Goal: Task Accomplishment & Management: Complete application form

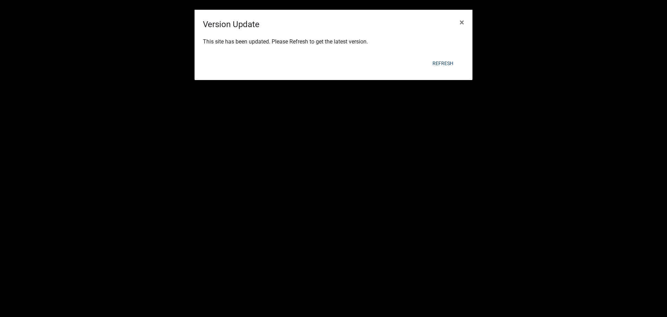
scroll to position [486, 0]
click at [441, 64] on button "Refresh" at bounding box center [443, 63] width 32 height 13
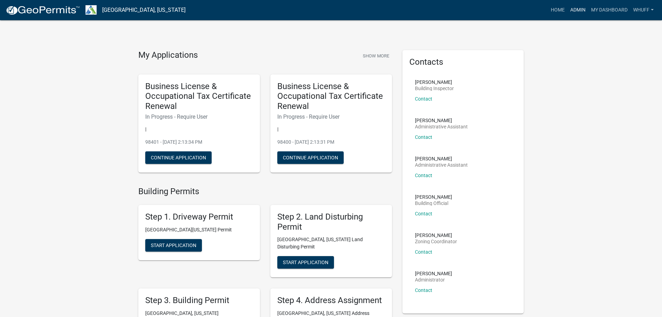
click at [576, 8] on link "Admin" at bounding box center [577, 9] width 21 height 13
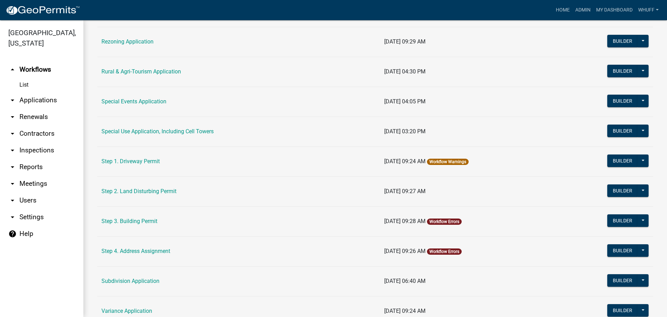
scroll to position [278, 0]
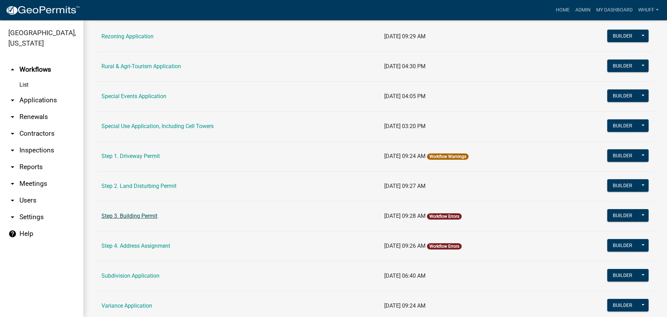
click at [128, 217] on link "Step 3. Building Permit" at bounding box center [129, 215] width 56 height 7
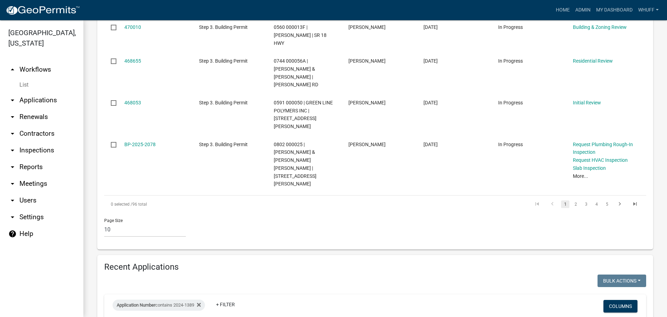
scroll to position [508, 0]
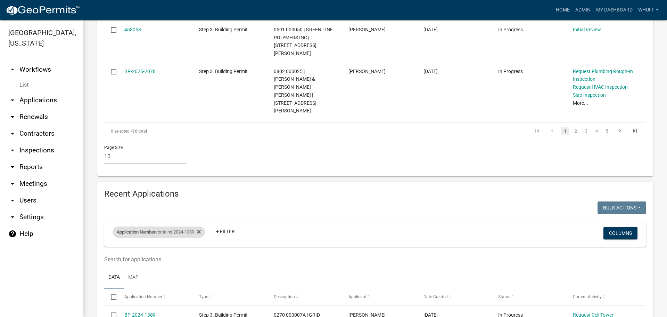
click at [179, 226] on div "Application Number contains 2024-1389" at bounding box center [159, 231] width 92 height 11
click at [164, 186] on input "2024-1389" at bounding box center [162, 186] width 64 height 14
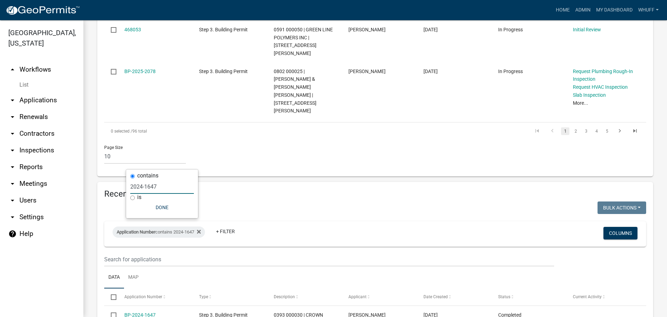
click at [166, 185] on input "2024-1647" at bounding box center [162, 186] width 64 height 14
click at [160, 186] on input "2024-1656" at bounding box center [162, 186] width 64 height 14
type input "2024-1682"
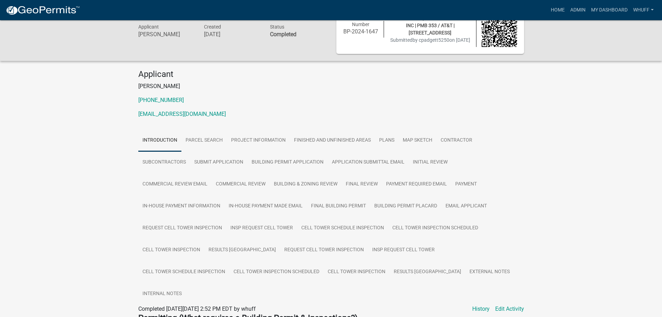
scroll to position [35, 0]
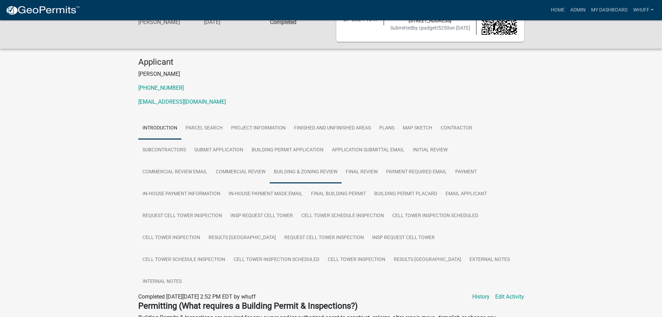
click at [301, 176] on link "Building & Zoning Review" at bounding box center [306, 172] width 72 height 22
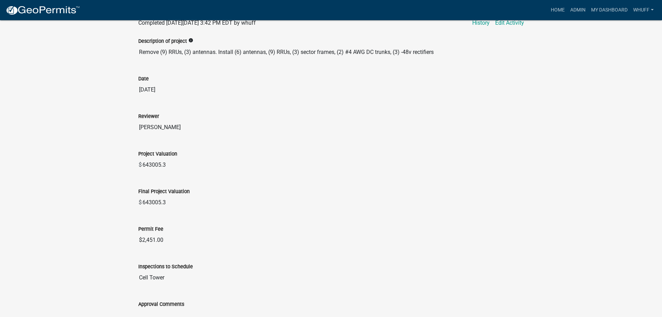
scroll to position [327, 0]
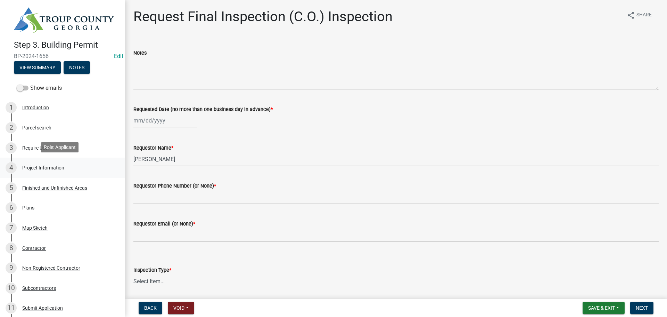
click at [45, 173] on link "4 Project Information" at bounding box center [62, 167] width 125 height 20
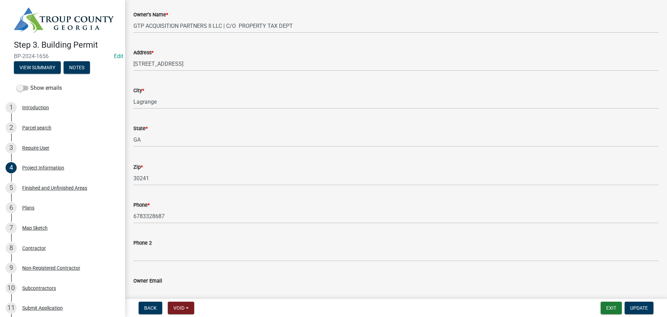
scroll to position [69, 0]
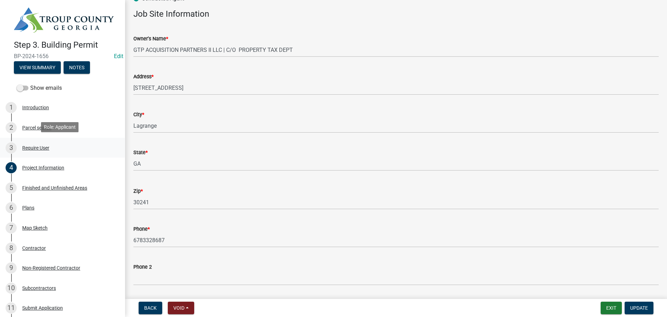
click at [39, 145] on div "Require User" at bounding box center [35, 147] width 27 height 5
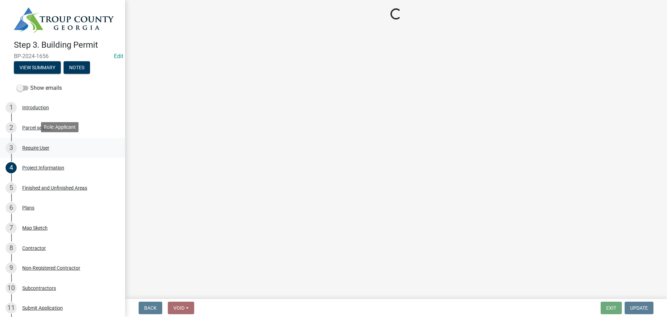
scroll to position [0, 0]
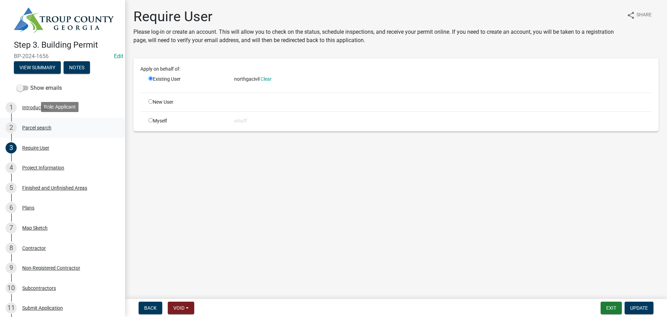
click at [38, 122] on div "2 Parcel search" at bounding box center [60, 127] width 108 height 11
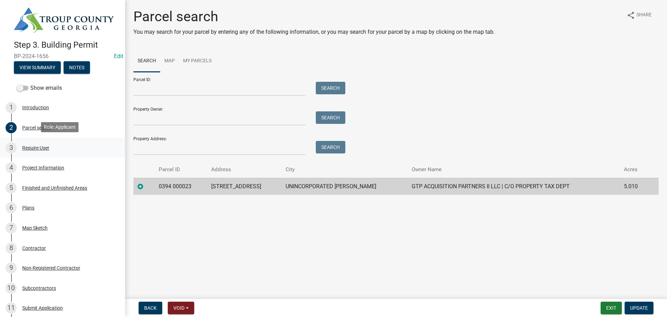
click at [32, 145] on div "Require User" at bounding box center [35, 147] width 27 height 5
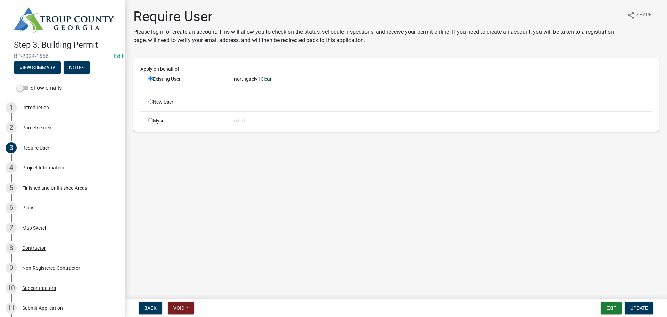
click at [267, 78] on link "Clear" at bounding box center [266, 79] width 11 height 6
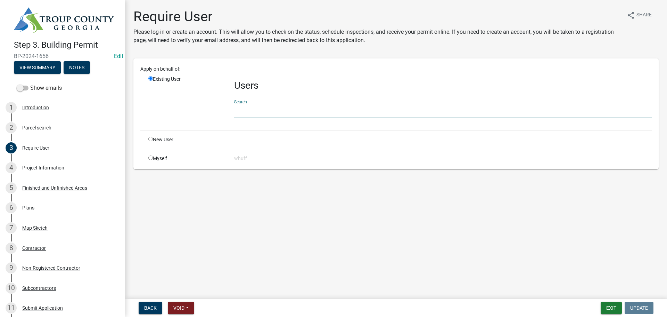
click at [257, 113] on input "text" at bounding box center [443, 111] width 418 height 14
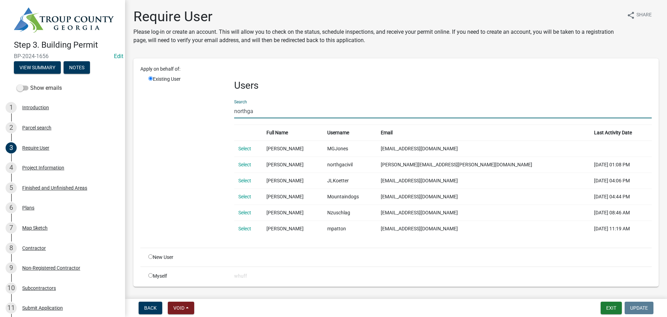
type input "northga"
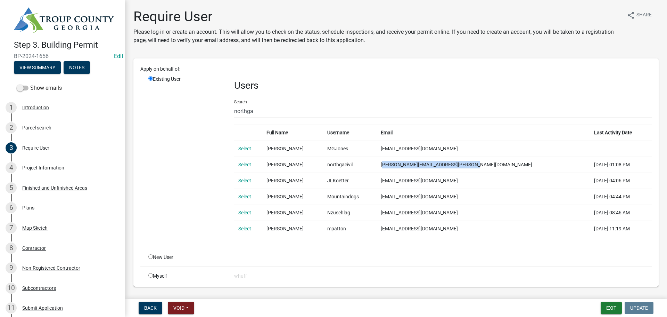
drag, startPoint x: 417, startPoint y: 164, endPoint x: 500, endPoint y: 171, distance: 83.3
click at [500, 171] on td "[PERSON_NAME][EMAIL_ADDRESS][PERSON_NAME][DOMAIN_NAME]" at bounding box center [484, 164] width 214 height 16
copy td "[PERSON_NAME][EMAIL_ADDRESS][PERSON_NAME][DOMAIN_NAME]"
click at [498, 64] on div "Apply on behalf of: Existing User Users Search northga Full Name Username Email…" at bounding box center [395, 172] width 525 height 228
click at [39, 68] on button "View Summary" at bounding box center [37, 67] width 47 height 13
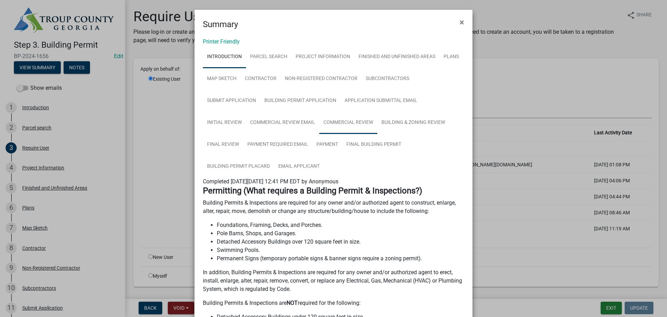
click at [319, 123] on link "Commercial Review" at bounding box center [348, 123] width 58 height 22
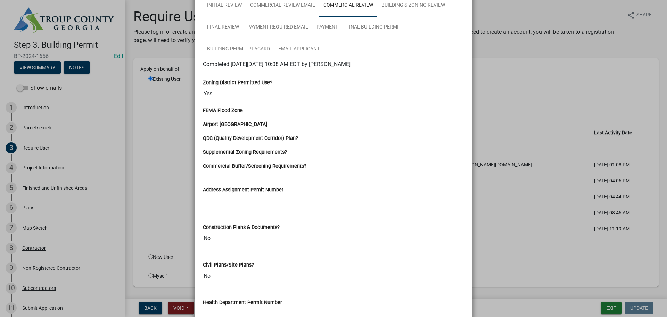
scroll to position [104, 0]
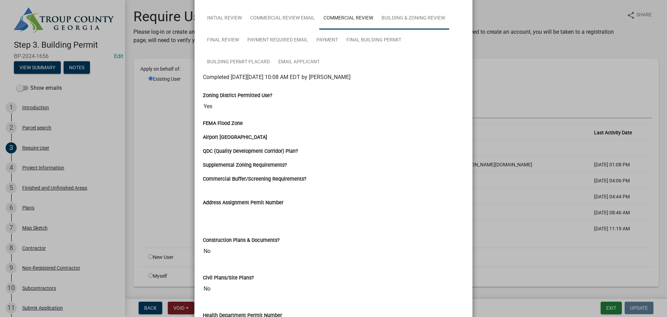
click at [377, 20] on link "Building & Zoning Review" at bounding box center [413, 18] width 72 height 22
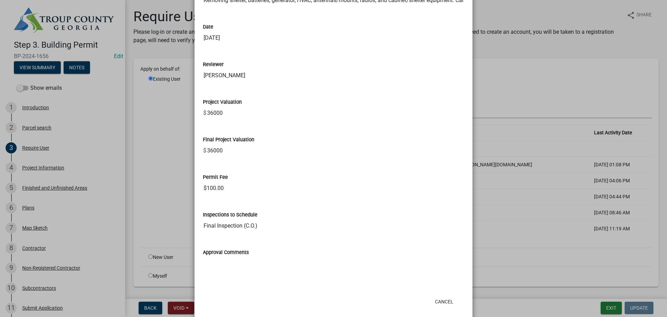
scroll to position [221, 0]
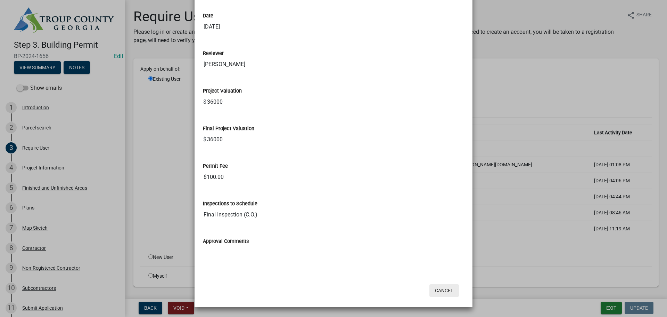
click at [443, 292] on button "Cancel" at bounding box center [444, 290] width 30 height 13
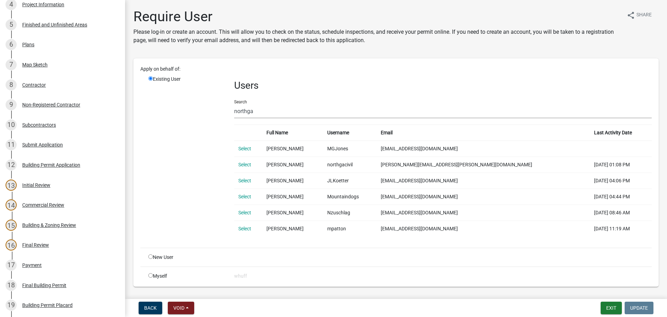
scroll to position [174, 0]
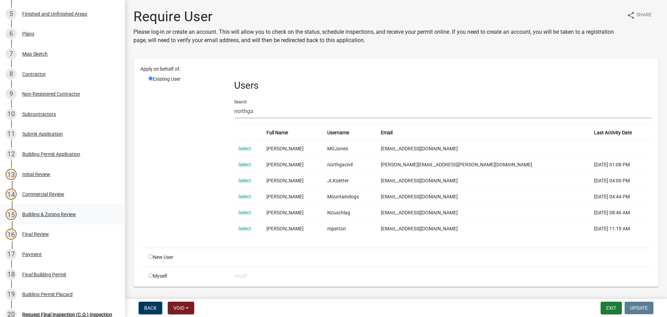
drag, startPoint x: 53, startPoint y: 220, endPoint x: 50, endPoint y: 215, distance: 5.8
click at [50, 215] on div "Building & Zoning Review" at bounding box center [49, 214] width 54 height 5
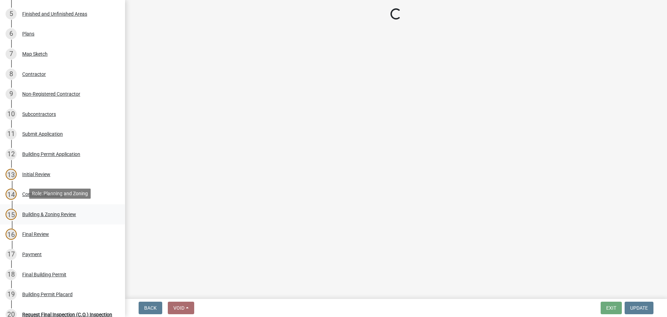
select select "ec505496-d33f-4aef-bd44-cae1c99a7413"
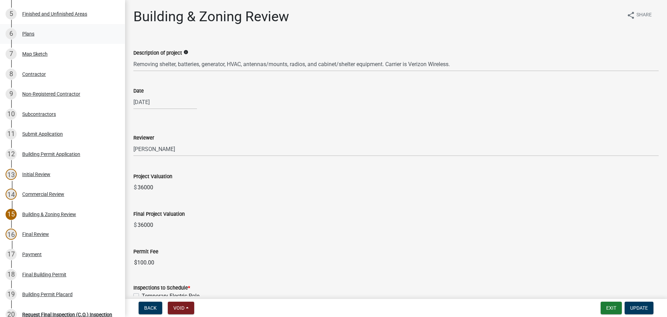
click at [35, 31] on div "6 Plans" at bounding box center [60, 33] width 108 height 11
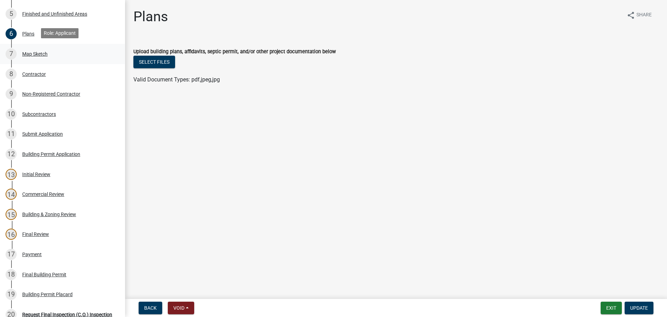
click at [34, 53] on div "Map Sketch" at bounding box center [34, 53] width 25 height 5
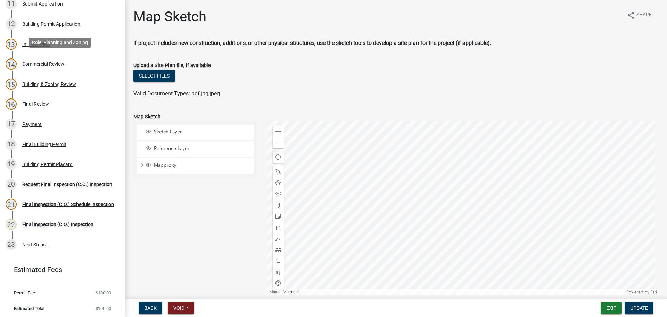
scroll to position [305, 0]
click at [28, 126] on div "17 Payment" at bounding box center [60, 122] width 108 height 11
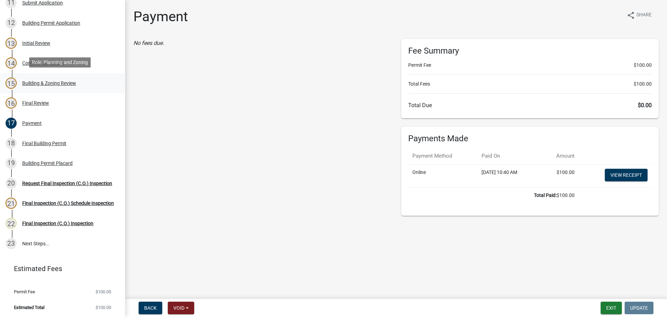
click at [41, 83] on div "Building & Zoning Review" at bounding box center [49, 83] width 54 height 5
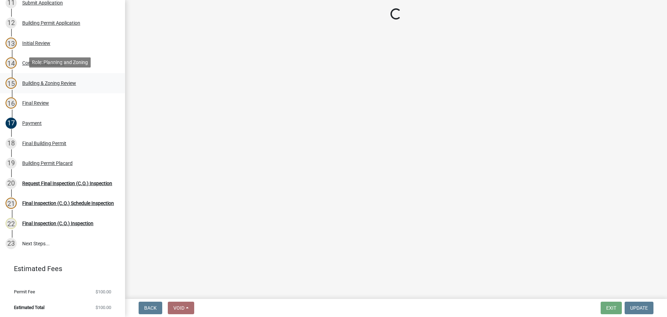
select select "ec505496-d33f-4aef-bd44-cae1c99a7413"
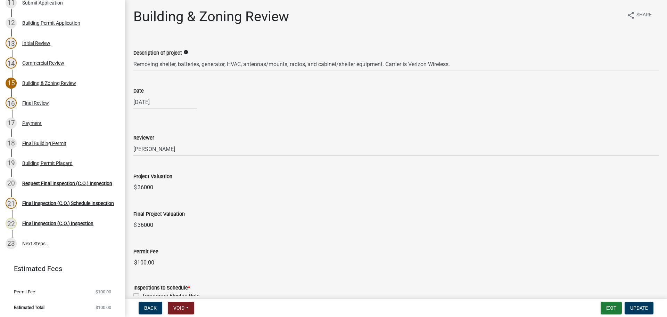
scroll to position [35, 0]
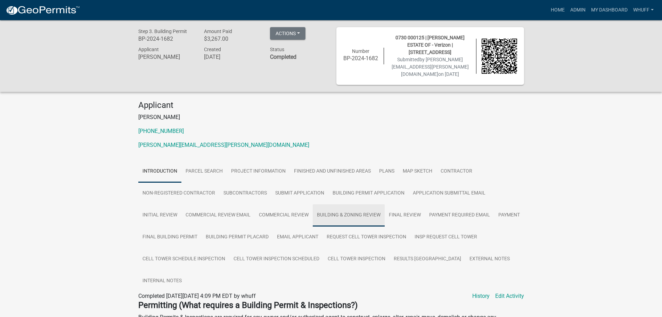
click at [364, 210] on link "Building & Zoning Review" at bounding box center [349, 215] width 72 height 22
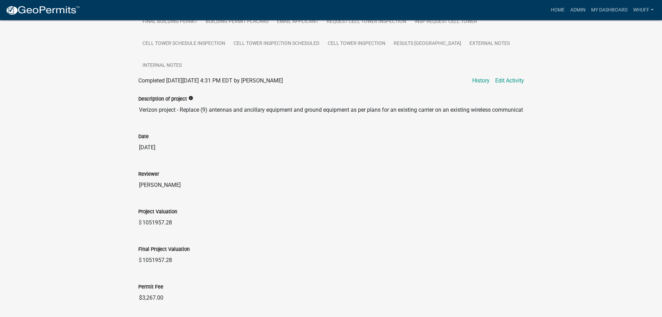
scroll to position [243, 0]
